Goal: Find contact information: Find contact information

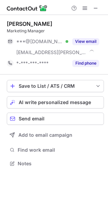
scroll to position [159, 108]
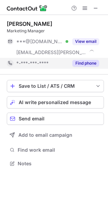
click at [88, 61] on button "Find phone" at bounding box center [85, 63] width 27 height 7
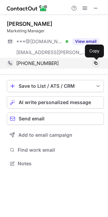
click at [96, 64] on span at bounding box center [95, 63] width 5 height 5
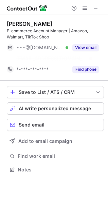
scroll to position [154, 108]
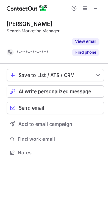
scroll to position [137, 108]
